Goal: Information Seeking & Learning: Find specific fact

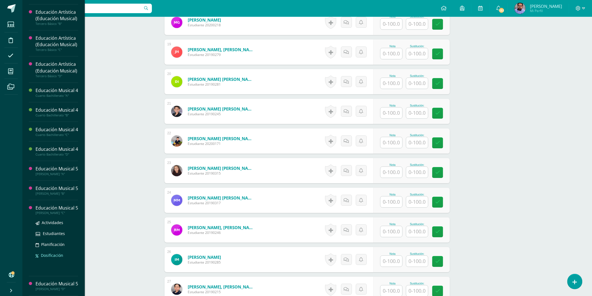
scroll to position [359, 0]
click at [55, 201] on span "Actividades" at bounding box center [53, 203] width 22 height 5
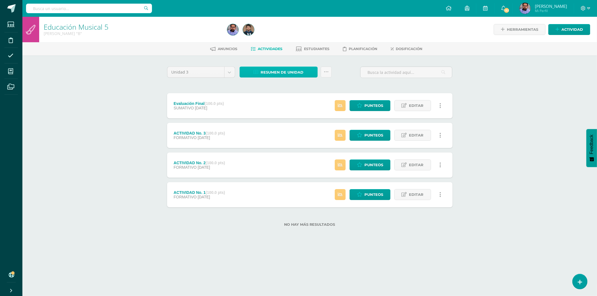
click at [272, 70] on span "Resumen de unidad" at bounding box center [281, 72] width 43 height 10
click at [283, 34] on link "Descargar como HTML" at bounding box center [279, 35] width 60 height 9
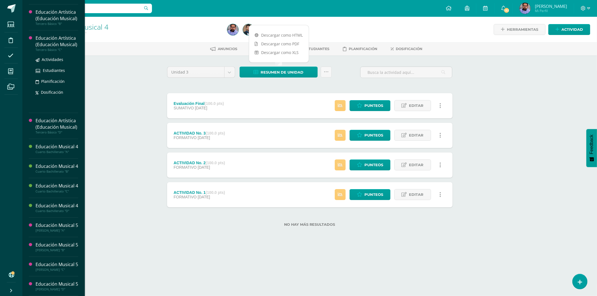
scroll to position [244, 0]
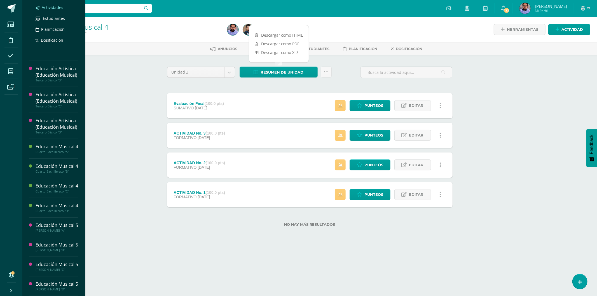
click at [54, 10] on span "Actividades" at bounding box center [53, 7] width 22 height 5
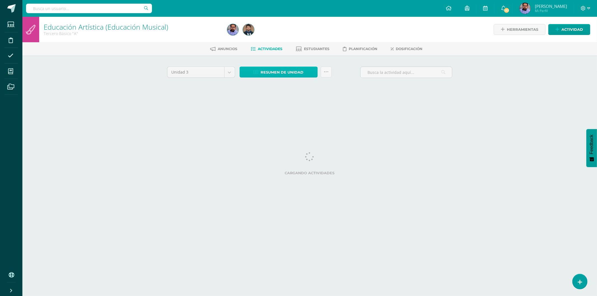
click at [290, 71] on span "Resumen de unidad" at bounding box center [281, 72] width 43 height 10
click at [294, 34] on link "Descargar como HTML" at bounding box center [279, 35] width 60 height 9
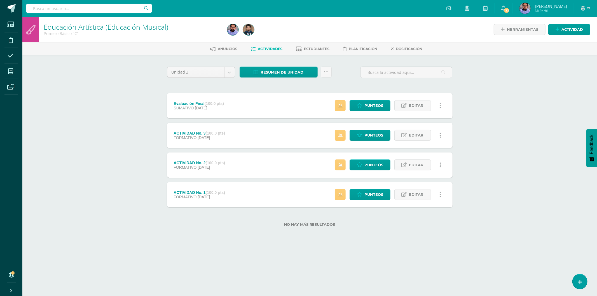
click at [108, 6] on input "text" at bounding box center [89, 9] width 126 height 10
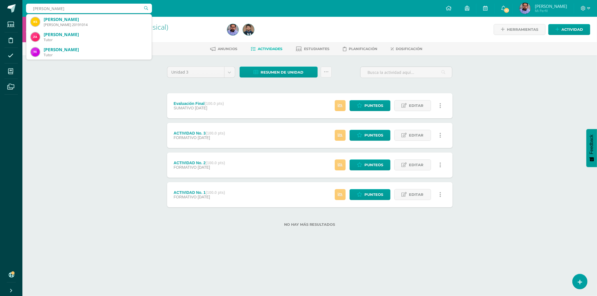
type input "karla vanessa"
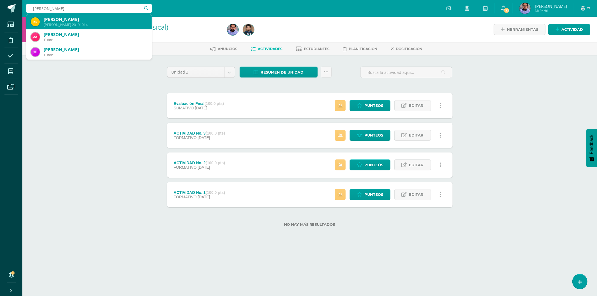
click at [88, 17] on div "[PERSON_NAME]" at bounding box center [95, 20] width 103 height 6
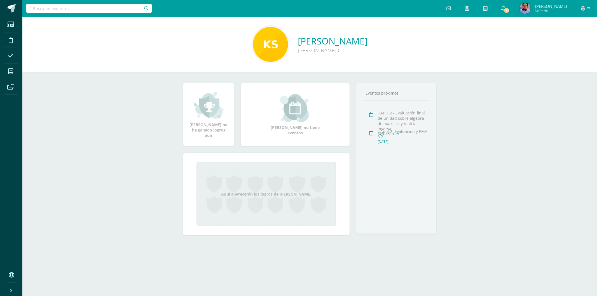
click at [298, 36] on link "[PERSON_NAME]" at bounding box center [333, 41] width 70 height 12
drag, startPoint x: 414, startPoint y: 40, endPoint x: 259, endPoint y: 44, distance: 155.0
click at [262, 41] on div "Karla Vanessa Sandoval Santizo Quinto Bachillerato C" at bounding box center [309, 44] width 565 height 37
copy div "Karla Vanessa Sandoval Santizo Quinto Bachillerato C"
click at [111, 8] on input "text" at bounding box center [89, 9] width 126 height 10
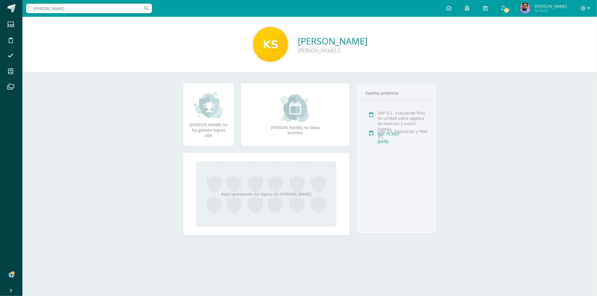
type input "[PERSON_NAME]"
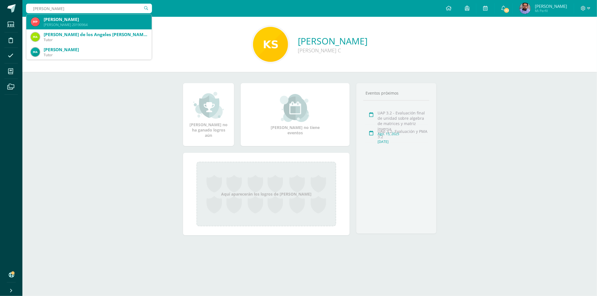
click at [104, 20] on div "[PERSON_NAME]" at bounding box center [95, 20] width 103 height 6
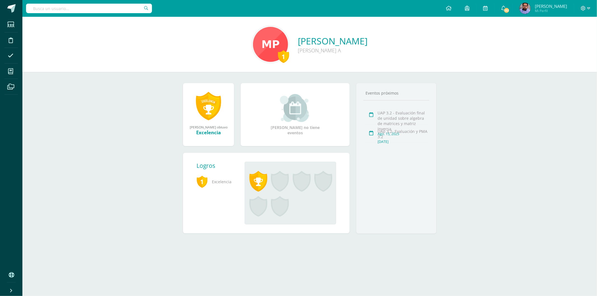
drag, startPoint x: 276, startPoint y: 38, endPoint x: 384, endPoint y: 39, distance: 108.2
click at [389, 38] on div "1 Mariana Celeste Pérez Ríos Quinto Bachillerato A" at bounding box center [309, 44] width 565 height 37
drag, startPoint x: 121, startPoint y: 7, endPoint x: 124, endPoint y: 10, distance: 5.0
click at [120, 7] on input "text" at bounding box center [89, 9] width 126 height 10
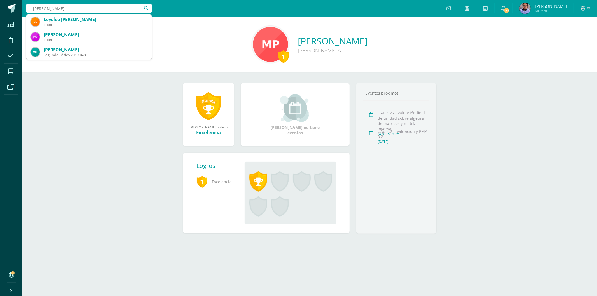
type input "valery ocampo"
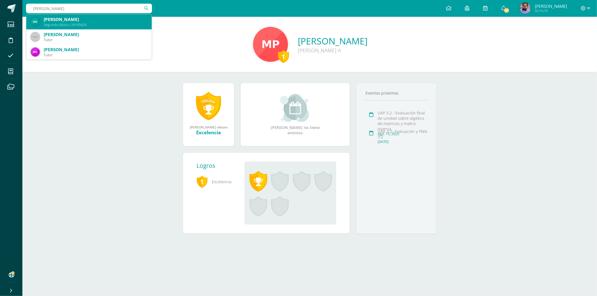
click at [80, 23] on div "Segundo Básico 20190424" at bounding box center [95, 24] width 103 height 5
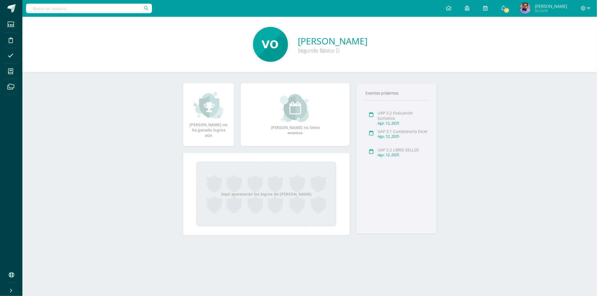
drag, startPoint x: 329, startPoint y: 54, endPoint x: 302, endPoint y: 13, distance: 49.0
click at [258, 29] on div "Valerie Gabriella Ocampo Monterroso Segundo Básico D" at bounding box center [309, 44] width 565 height 37
copy div "Valerie Gabriella Ocampo Monterroso Segundo Básico D"
click at [111, 12] on input "text" at bounding box center [89, 9] width 126 height 10
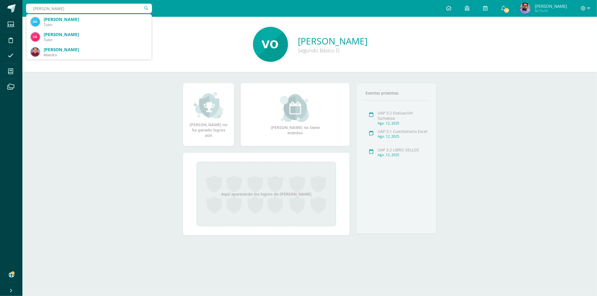
click at [38, 8] on input "eliza cristobal" at bounding box center [89, 9] width 126 height 10
type input "elisa cristobal"
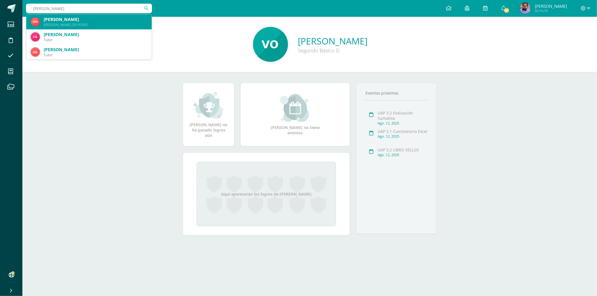
drag, startPoint x: 74, startPoint y: 21, endPoint x: 77, endPoint y: 21, distance: 3.4
click at [74, 21] on div "Elisa Gabriela Menéndez Cristóbal" at bounding box center [95, 20] width 103 height 6
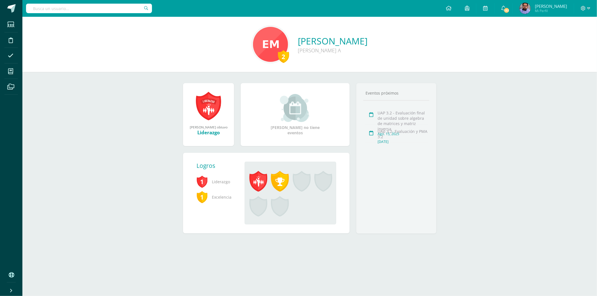
drag, startPoint x: 436, startPoint y: 48, endPoint x: 259, endPoint y: 40, distance: 177.2
click at [260, 35] on div "2 Elisa Gabriela Menéndez Cristóbal Quinto Bachillerato A" at bounding box center [309, 44] width 565 height 37
copy div "Elisa Gabriela Menéndez Cristóbal Quinto Bachillerato A"
click at [115, 9] on input "text" at bounding box center [89, 9] width 126 height 10
type input "bryan gregorio"
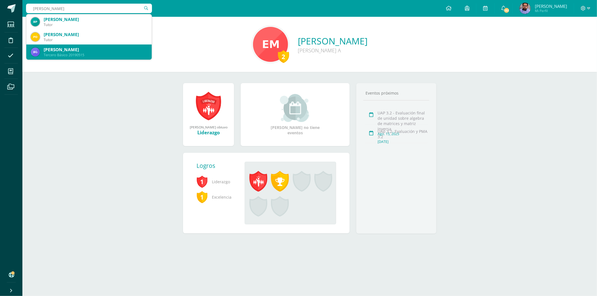
click at [90, 50] on div "[PERSON_NAME]" at bounding box center [95, 50] width 103 height 6
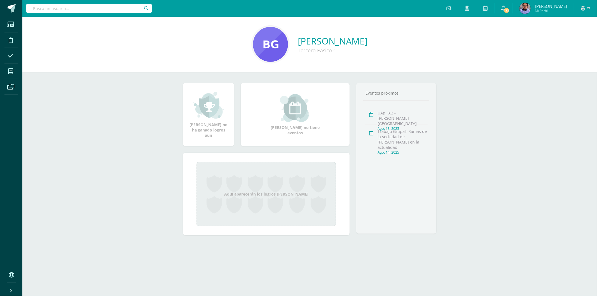
drag, startPoint x: 346, startPoint y: 53, endPoint x: 261, endPoint y: 34, distance: 86.8
click at [261, 34] on div "[PERSON_NAME] Tercero Básico C" at bounding box center [309, 44] width 565 height 37
copy div "[PERSON_NAME] Tercero Básico C"
click at [91, 13] on div at bounding box center [89, 8] width 126 height 17
click at [90, 9] on input "text" at bounding box center [89, 9] width 126 height 10
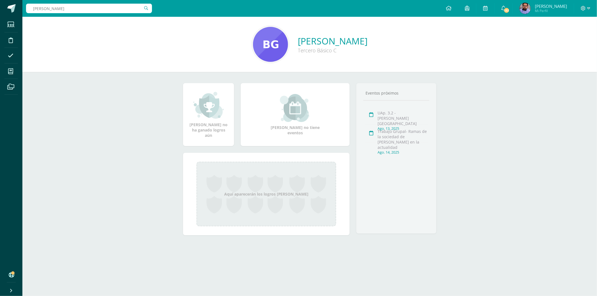
type input "[PERSON_NAME]"
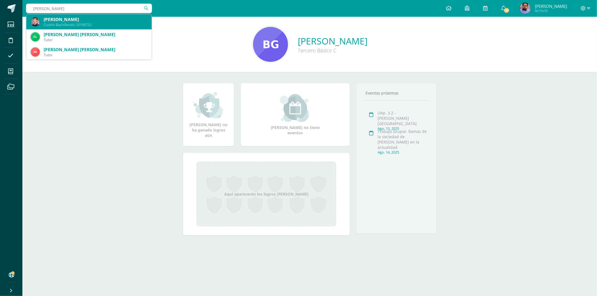
click at [72, 21] on div "[PERSON_NAME]" at bounding box center [95, 20] width 103 height 6
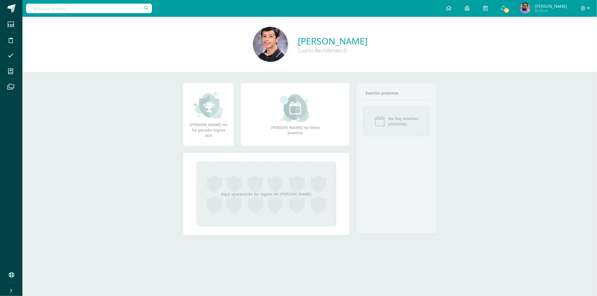
drag, startPoint x: 375, startPoint y: 54, endPoint x: 256, endPoint y: 46, distance: 119.6
click at [256, 46] on div "[PERSON_NAME] Cuarto Bachillerato D" at bounding box center [309, 44] width 565 height 37
copy div "[PERSON_NAME] Cuarto Bachillerato D"
click at [113, 12] on input "text" at bounding box center [89, 9] width 126 height 10
click at [80, 9] on input "santiago" at bounding box center [89, 9] width 126 height 10
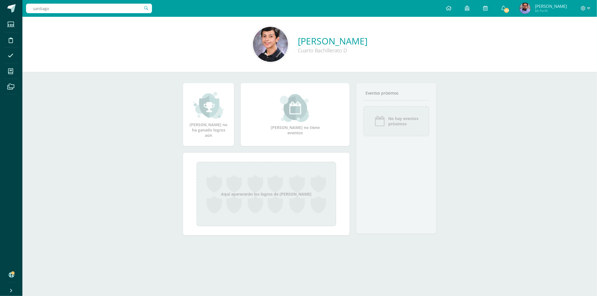
click at [80, 9] on input "santiago" at bounding box center [89, 9] width 126 height 10
paste input "Santiago Molina Rodríguez"
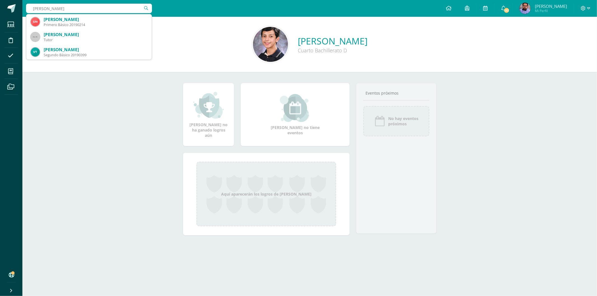
click at [58, 8] on input "Santiago Molina Rodríguez" at bounding box center [89, 9] width 126 height 10
type input "Santiago GonzaRodríguez"
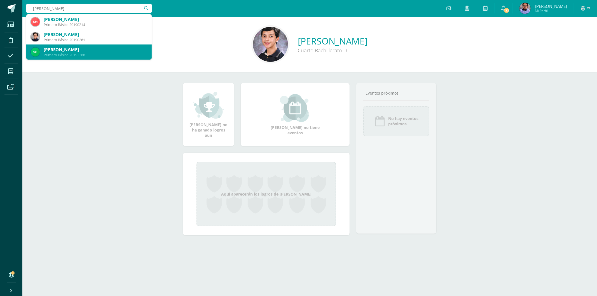
click at [86, 53] on div "Primero Básico 20192288" at bounding box center [95, 55] width 103 height 5
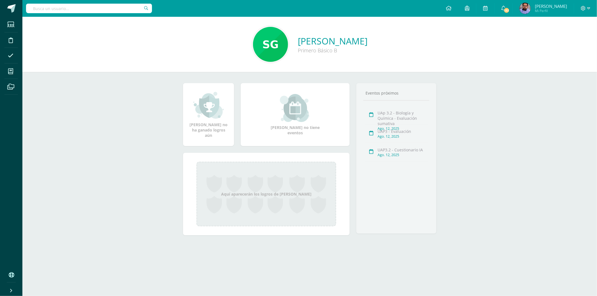
drag, startPoint x: 315, startPoint y: 55, endPoint x: 262, endPoint y: 30, distance: 58.3
click at [261, 30] on div "[PERSON_NAME] Primero Básico B" at bounding box center [309, 44] width 565 height 37
copy div "[PERSON_NAME] Primero Básico B"
